Goal: Transaction & Acquisition: Purchase product/service

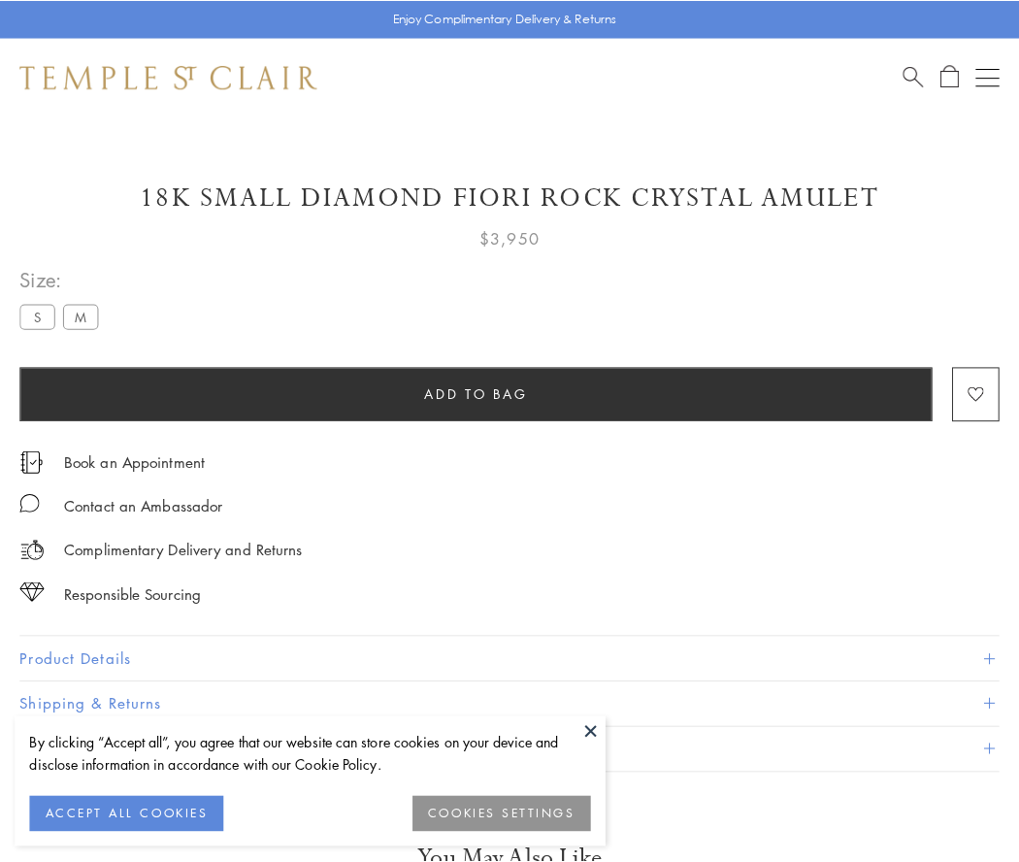
scroll to position [1, 0]
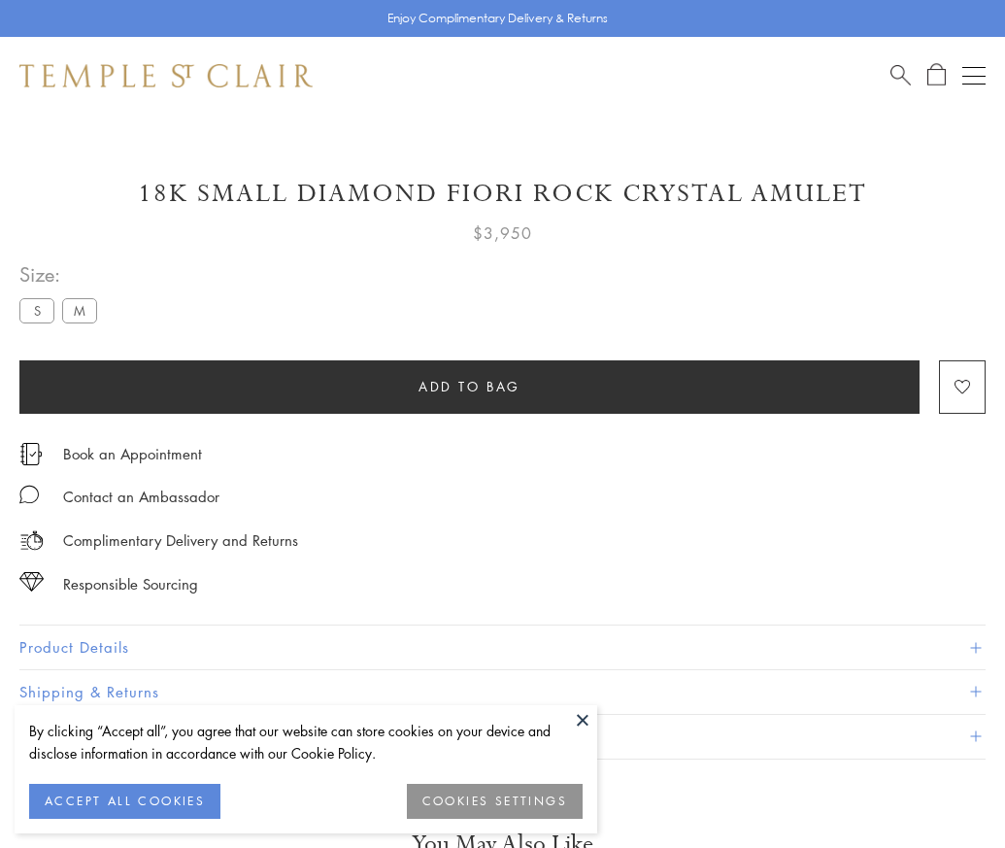
click at [469, 385] on span "Add to bag" at bounding box center [469, 386] width 102 height 21
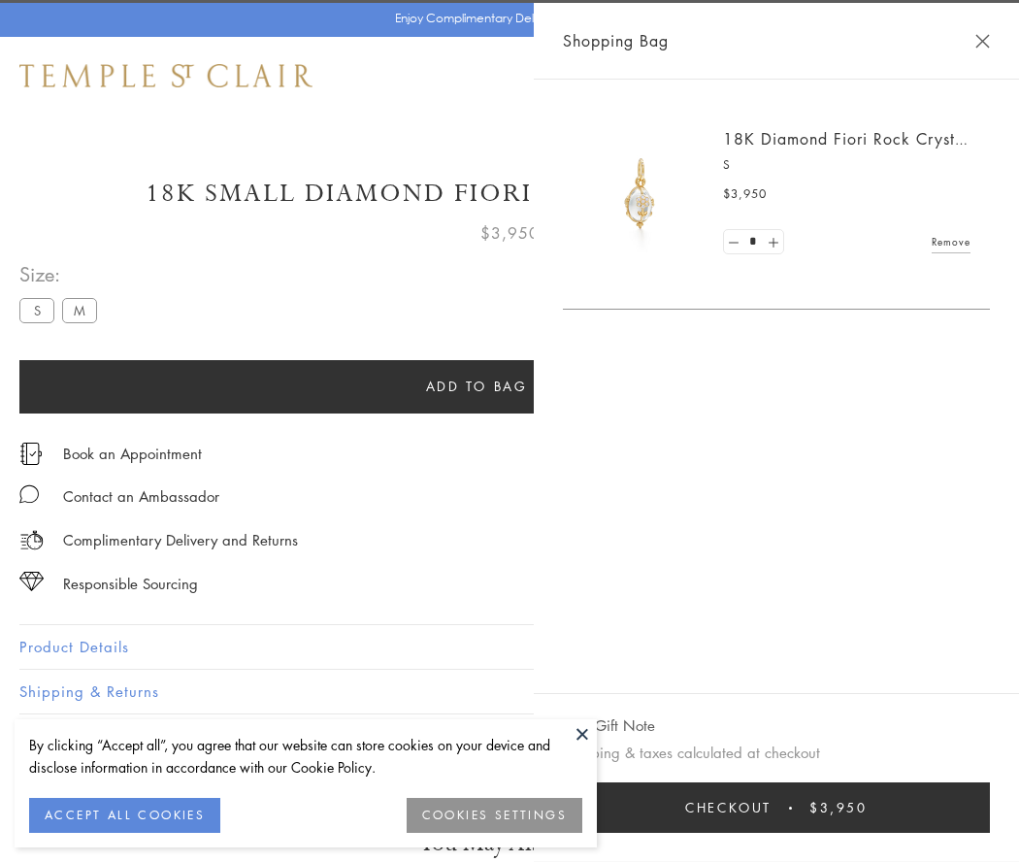
click at [772, 808] on span "Checkout" at bounding box center [728, 807] width 86 height 21
